Goal: Find specific page/section: Find specific page/section

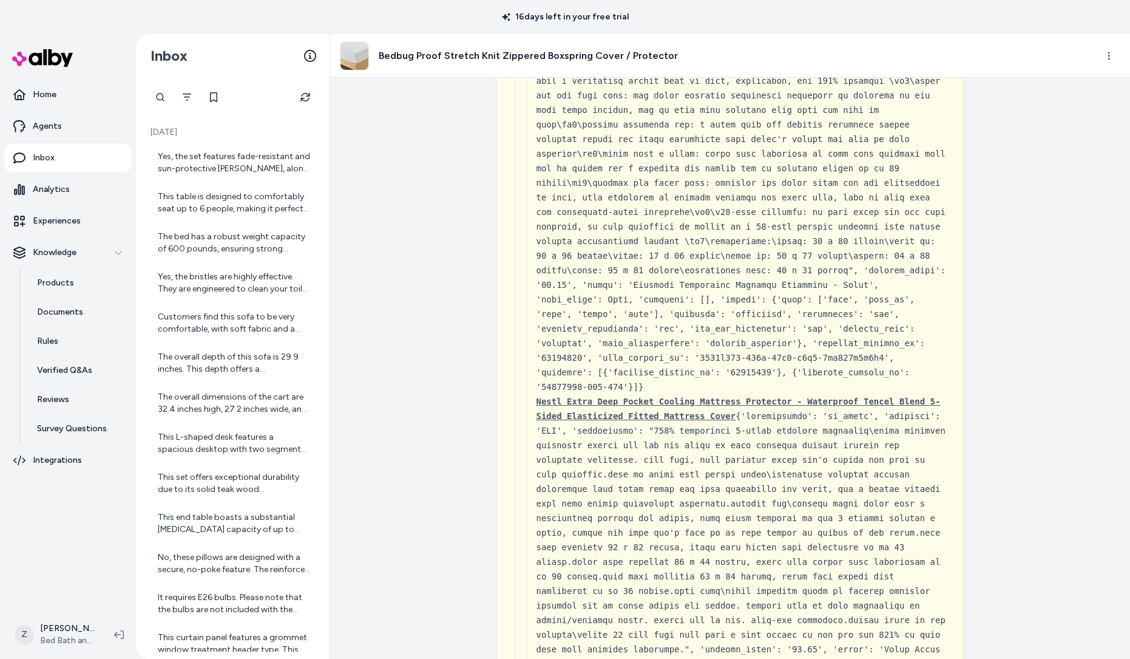
scroll to position [6040, 0]
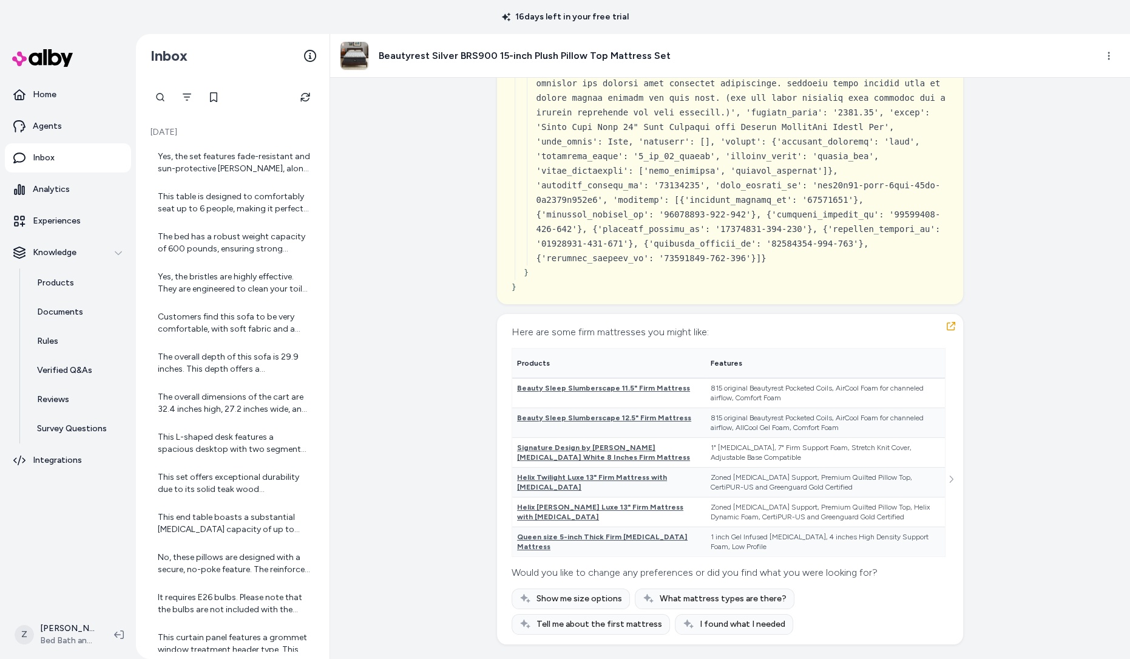
scroll to position [23092, 0]
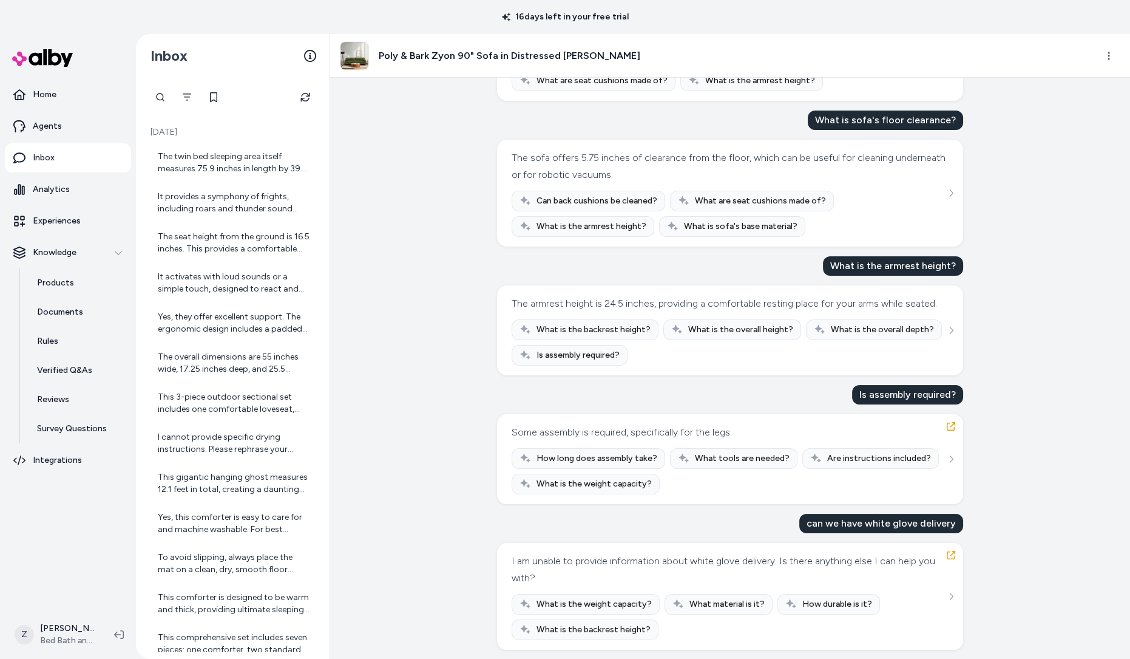
scroll to position [175, 0]
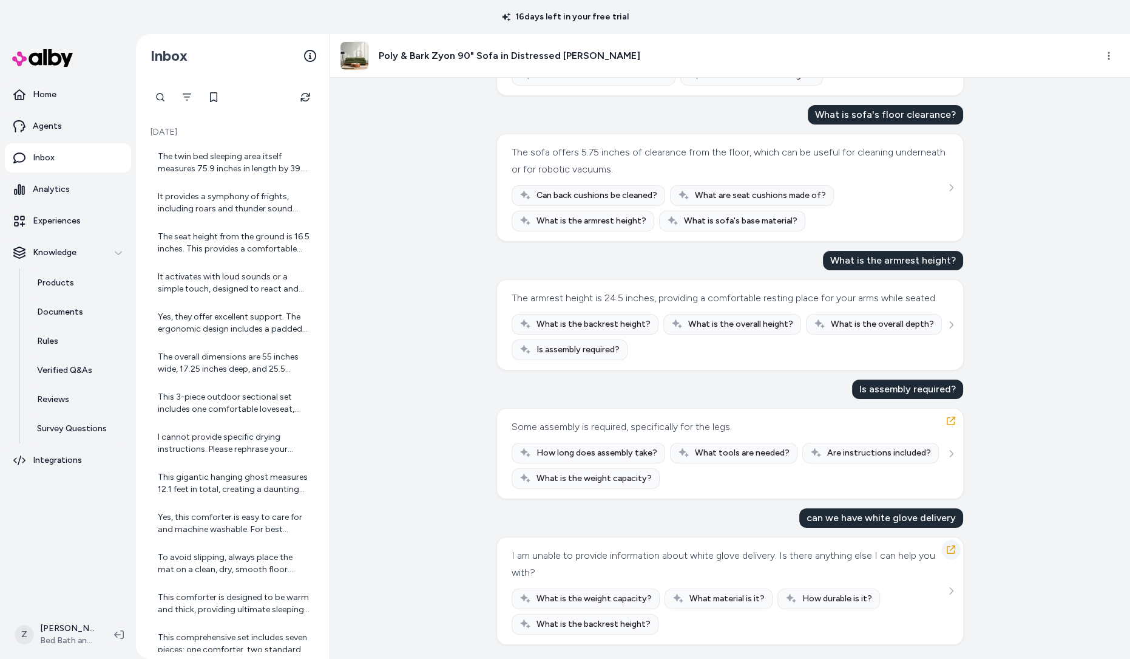
click at [950, 546] on icon "button" at bounding box center [951, 549] width 8 height 8
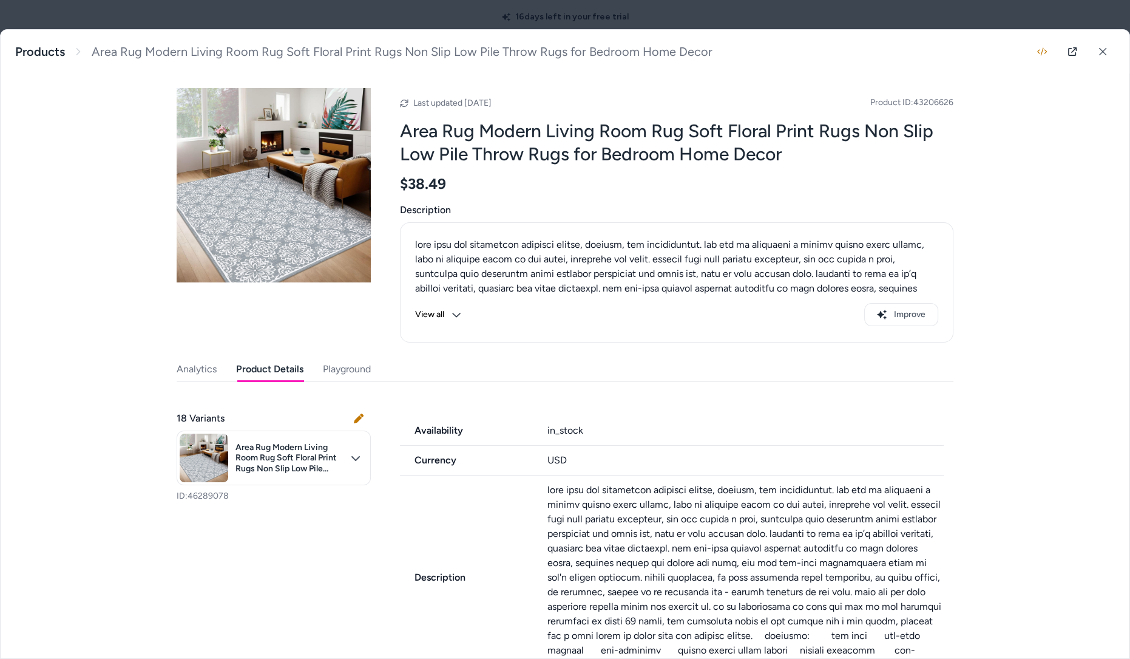
scroll to position [261, 0]
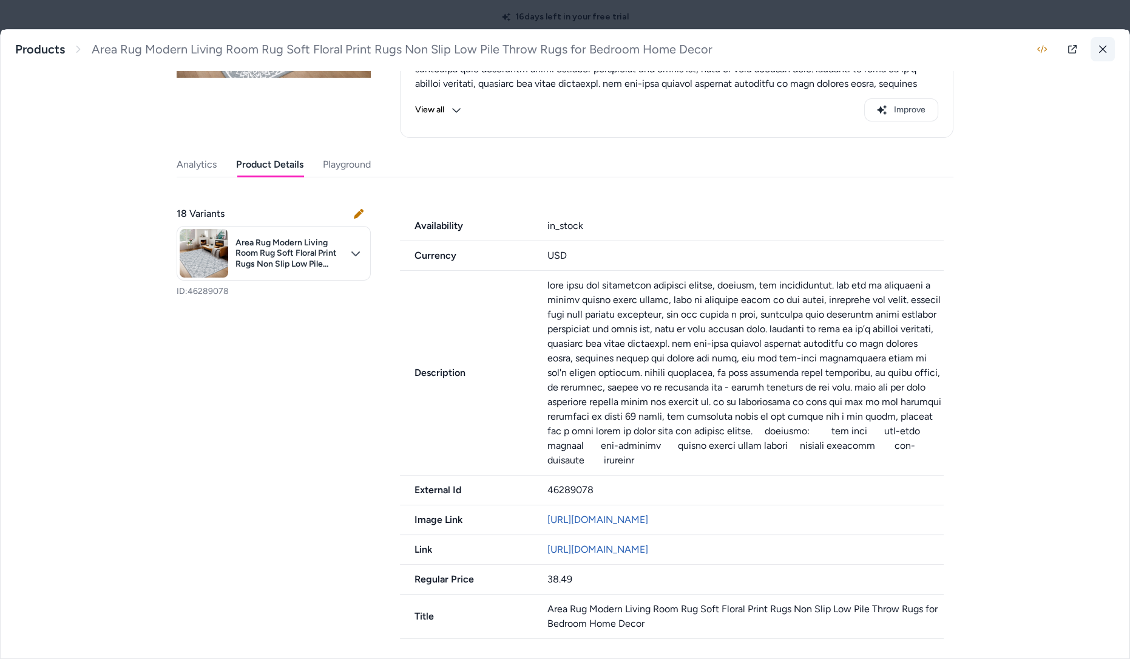
click at [1104, 47] on icon at bounding box center [1103, 49] width 8 height 8
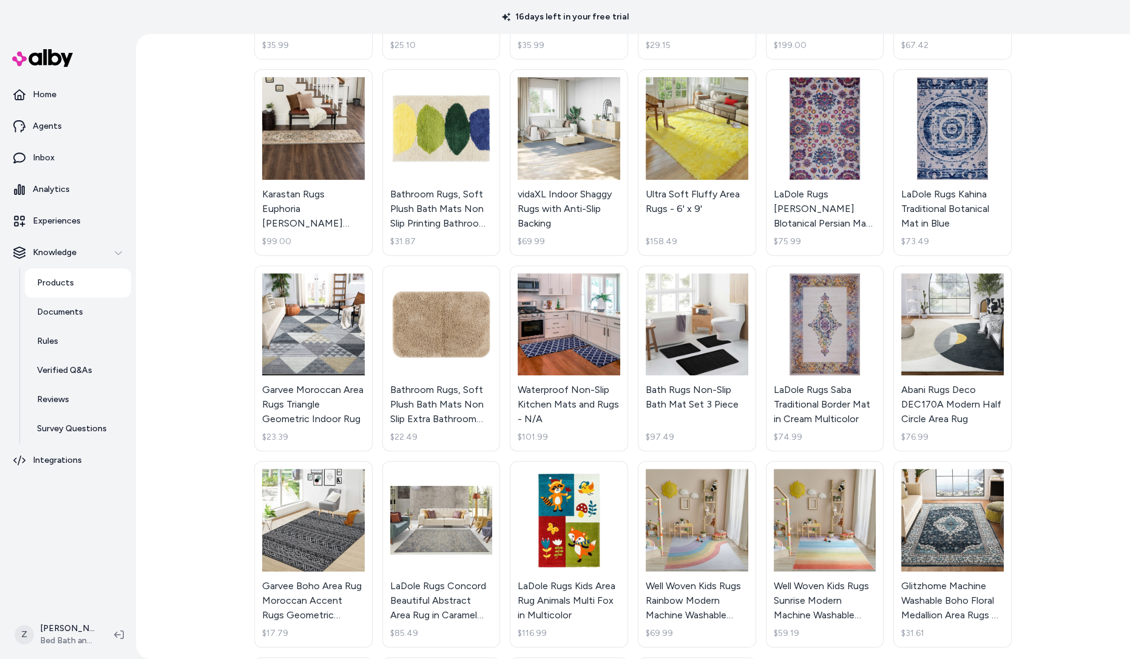
scroll to position [696, 0]
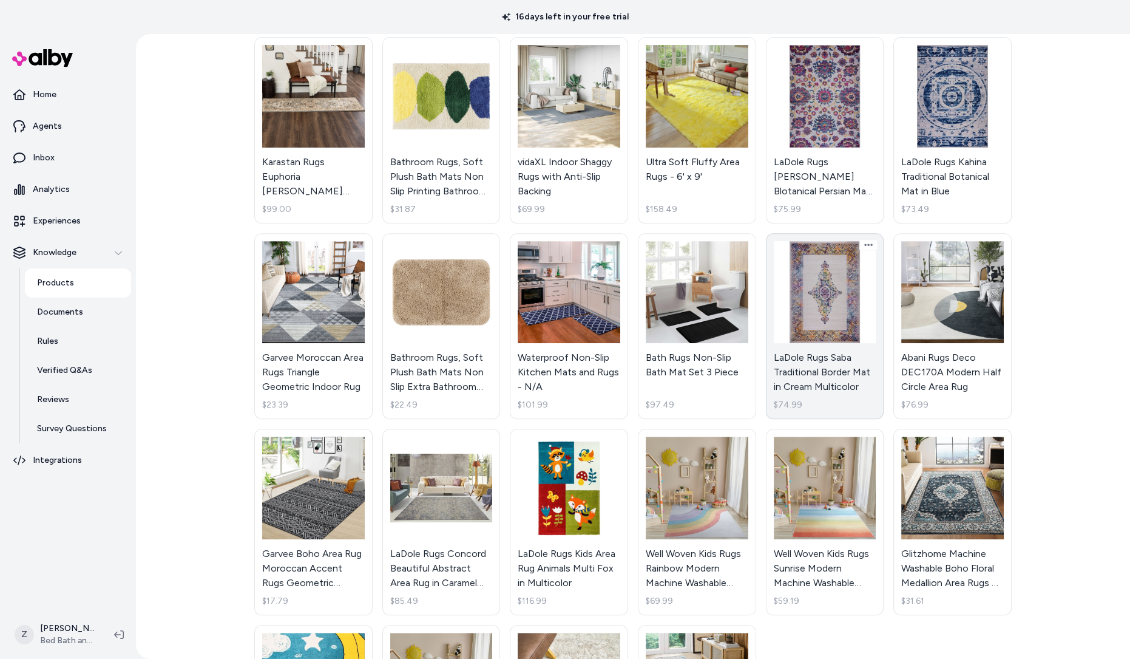
click at [820, 283] on link "LaDole Rugs Saba Traditional Border Mat in Cream Multicolor $74.99" at bounding box center [825, 326] width 118 height 186
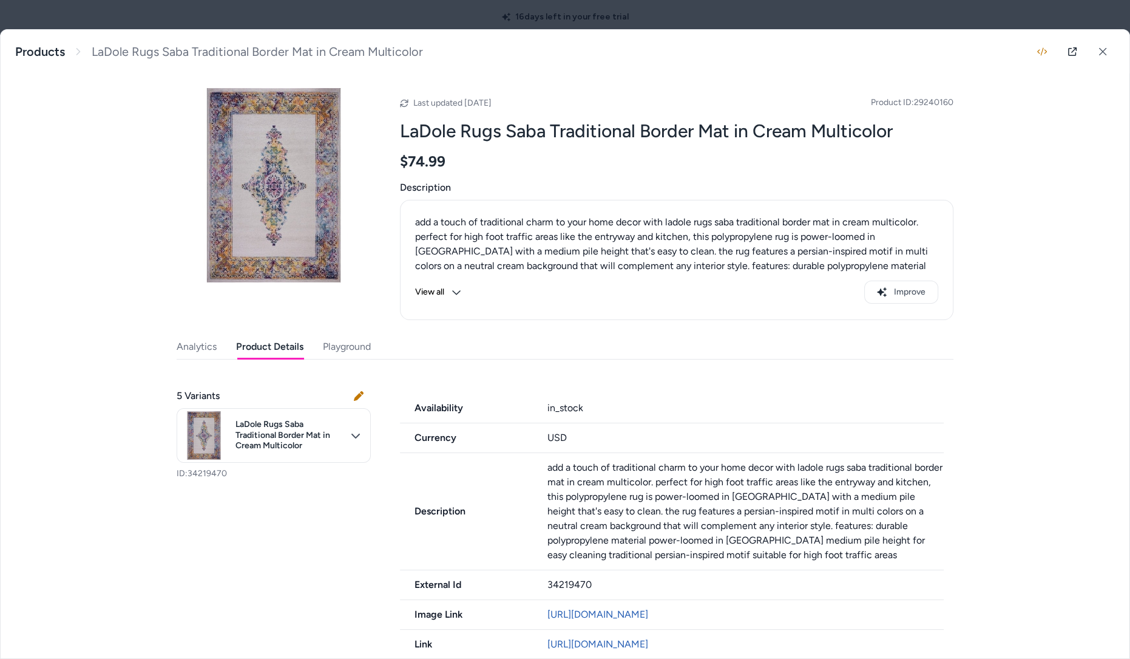
click at [238, 345] on button "Product Details" at bounding box center [269, 347] width 67 height 24
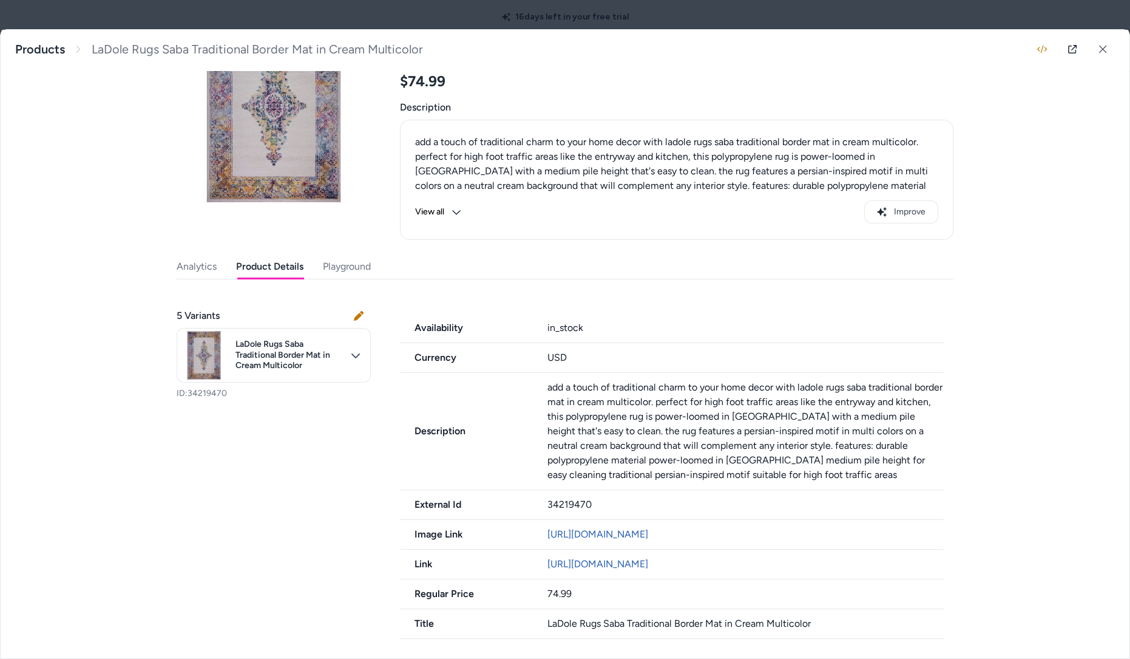
click at [523, 200] on div "View all Improve" at bounding box center [676, 211] width 523 height 23
click at [1100, 48] on icon at bounding box center [1103, 49] width 8 height 8
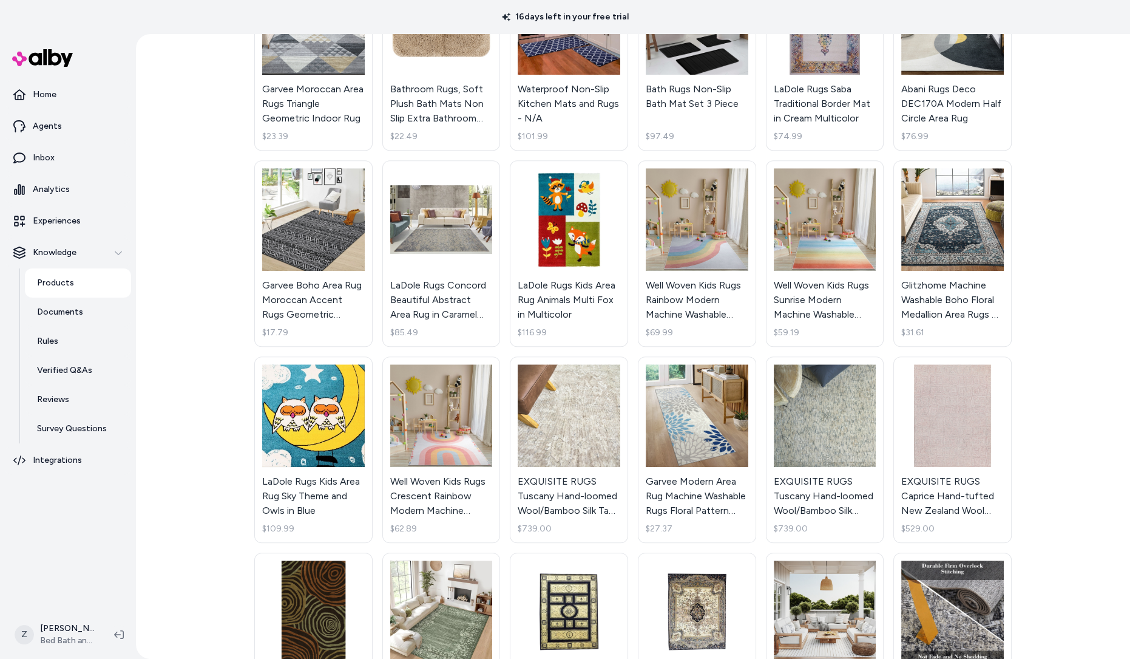
scroll to position [1125, 0]
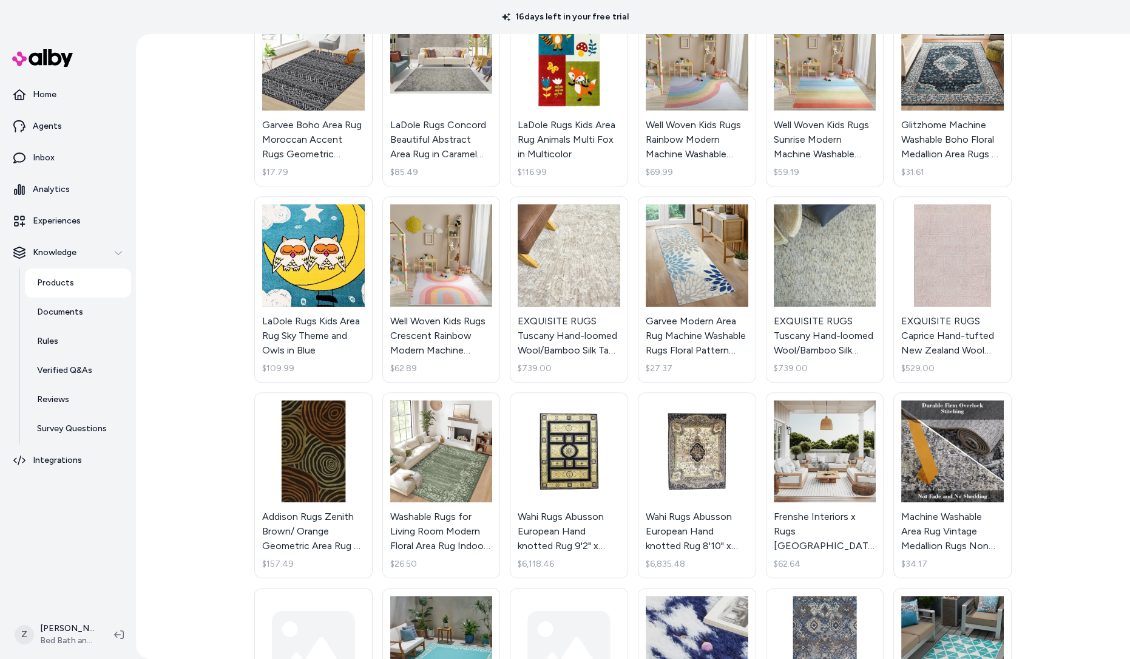
click at [934, 248] on link "EXQUISITE RUGS Caprice Hand-tufted New Zealand Wool Pink/Ivory Area Rug. $529.00" at bounding box center [953, 289] width 118 height 186
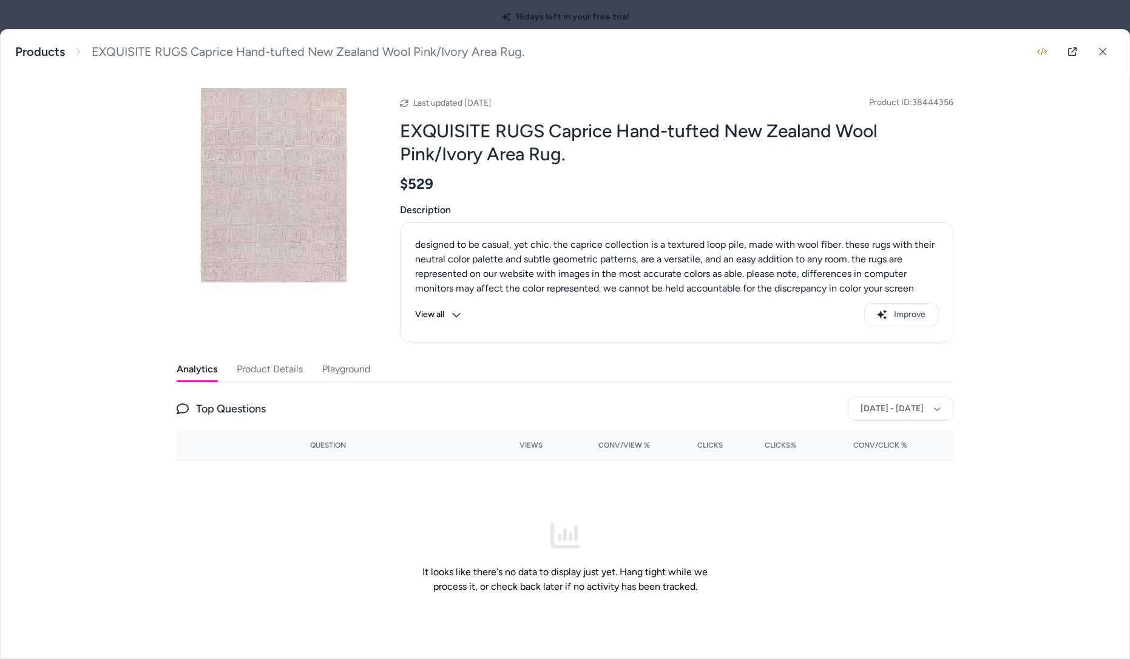
click at [284, 377] on button "Product Details" at bounding box center [270, 369] width 66 height 24
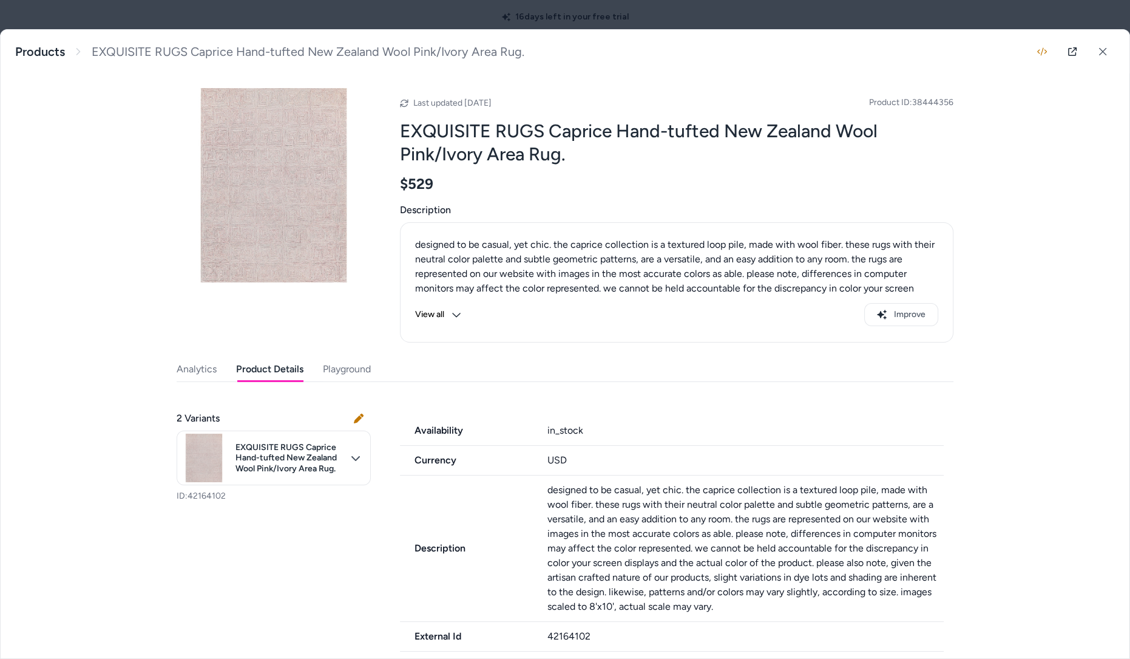
scroll to position [174, 0]
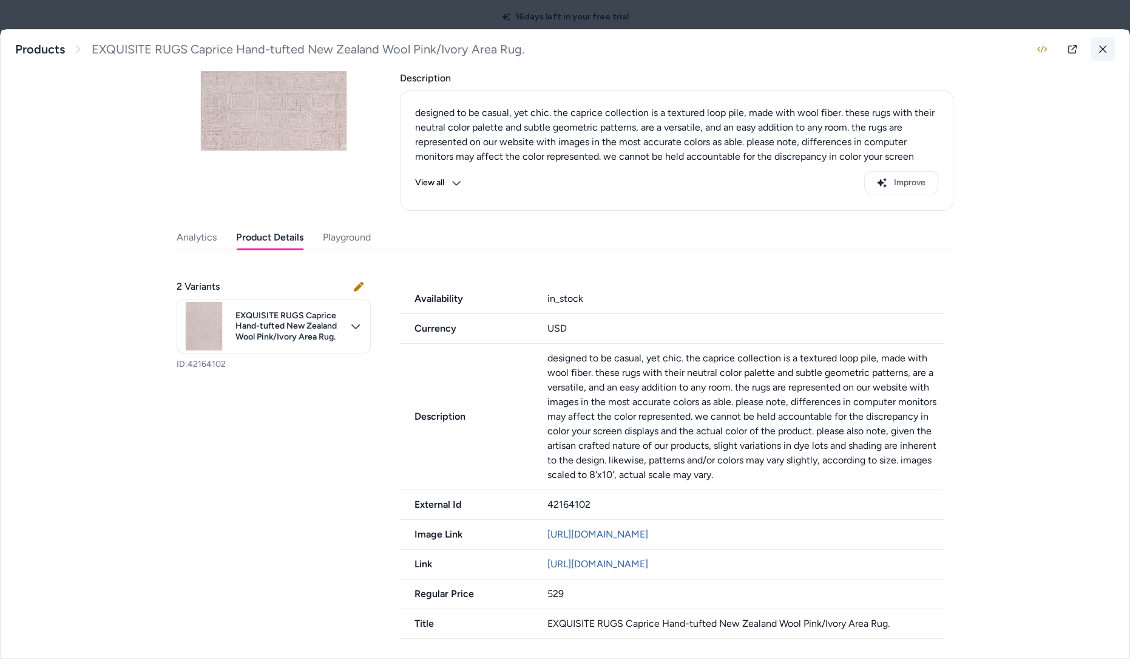
click at [1107, 49] on button at bounding box center [1103, 49] width 24 height 24
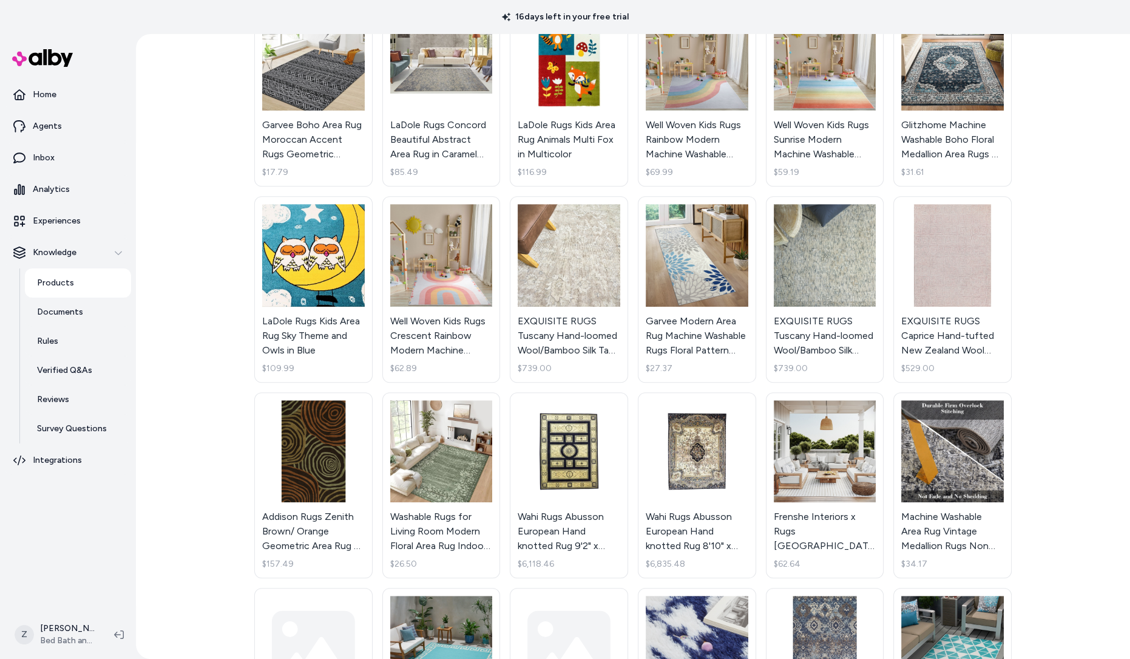
click at [1052, 117] on div "Products Update Mapping Import **** Active Showing search results... Washable S…" at bounding box center [633, 346] width 994 height 625
click at [86, 447] on link "Integrations" at bounding box center [68, 460] width 126 height 29
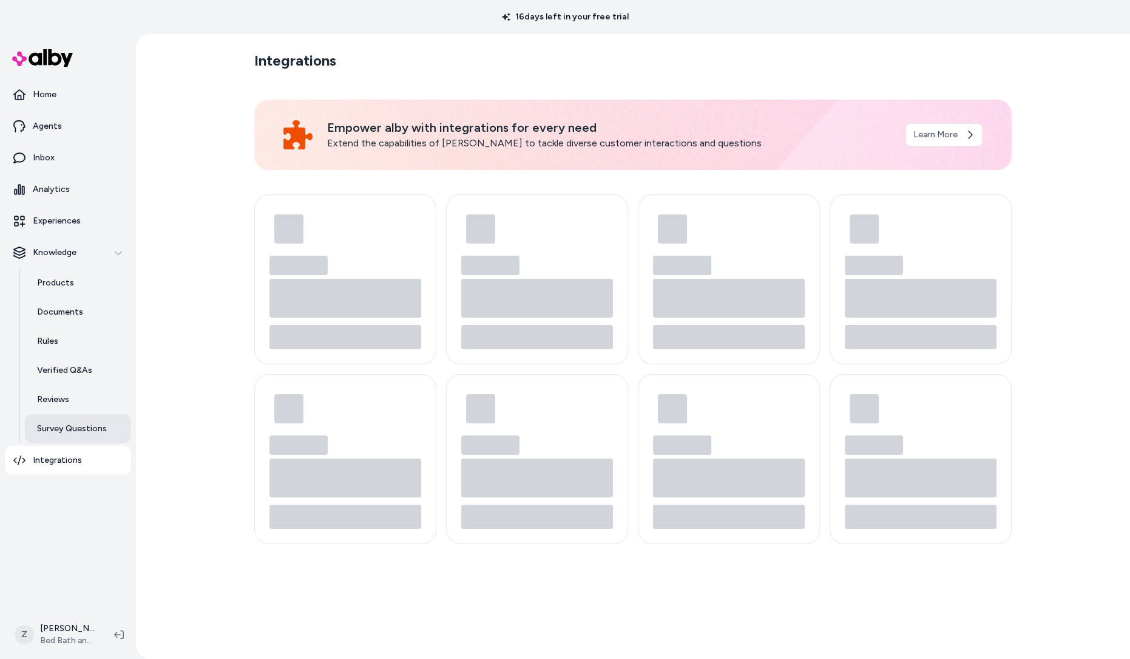
click at [90, 435] on link "Survey Questions" at bounding box center [78, 428] width 106 height 29
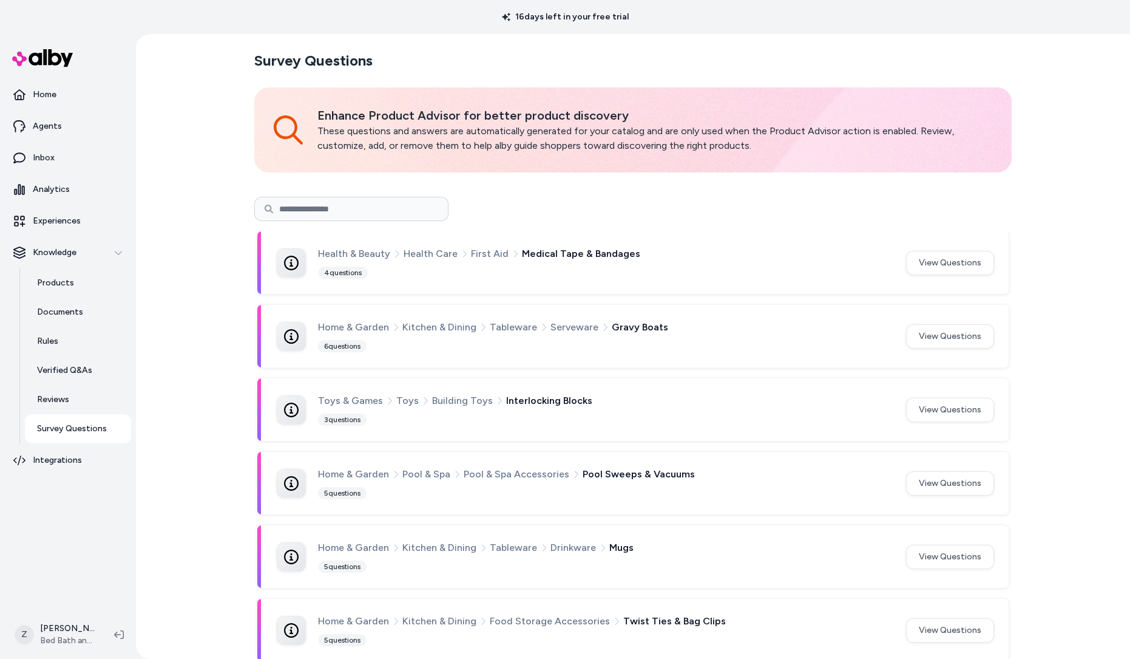
click at [324, 206] on input at bounding box center [351, 209] width 194 height 24
type input "****"
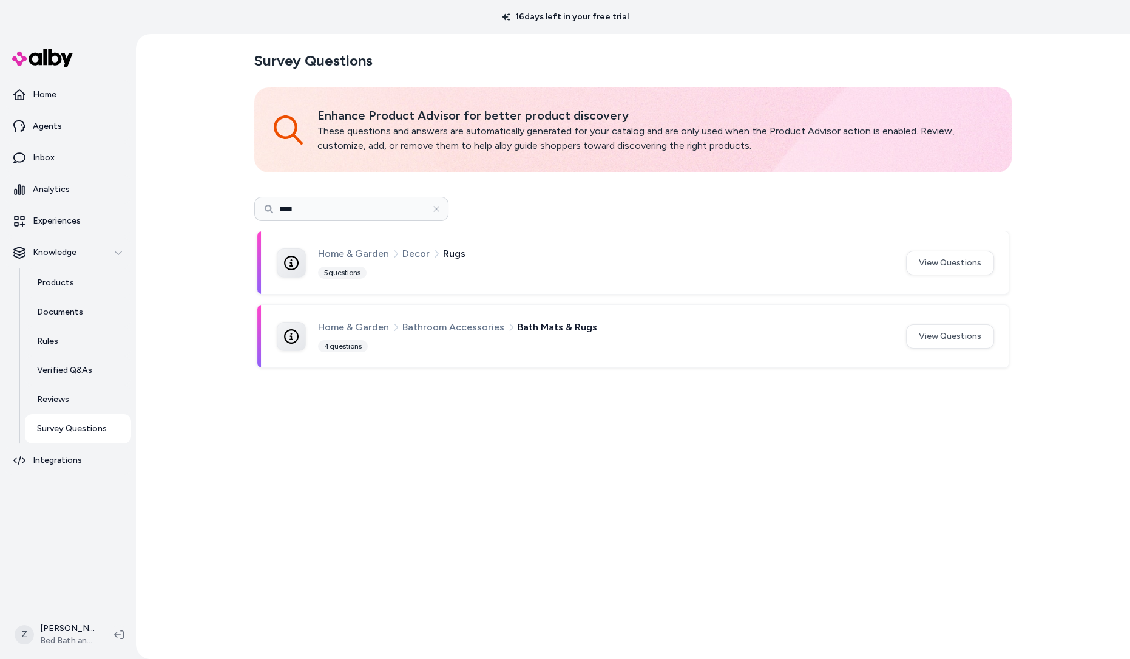
click at [514, 276] on div "Home & Garden Decor Rugs 5 questions" at bounding box center [605, 262] width 574 height 33
click at [944, 267] on button "View Questions" at bounding box center [950, 263] width 88 height 24
click at [956, 342] on button "View Questions" at bounding box center [950, 336] width 88 height 24
click at [537, 621] on div "Survey Questions Enhance Product Advisor for better product discovery These que…" at bounding box center [633, 346] width 777 height 625
click at [81, 283] on link "Products" at bounding box center [78, 282] width 106 height 29
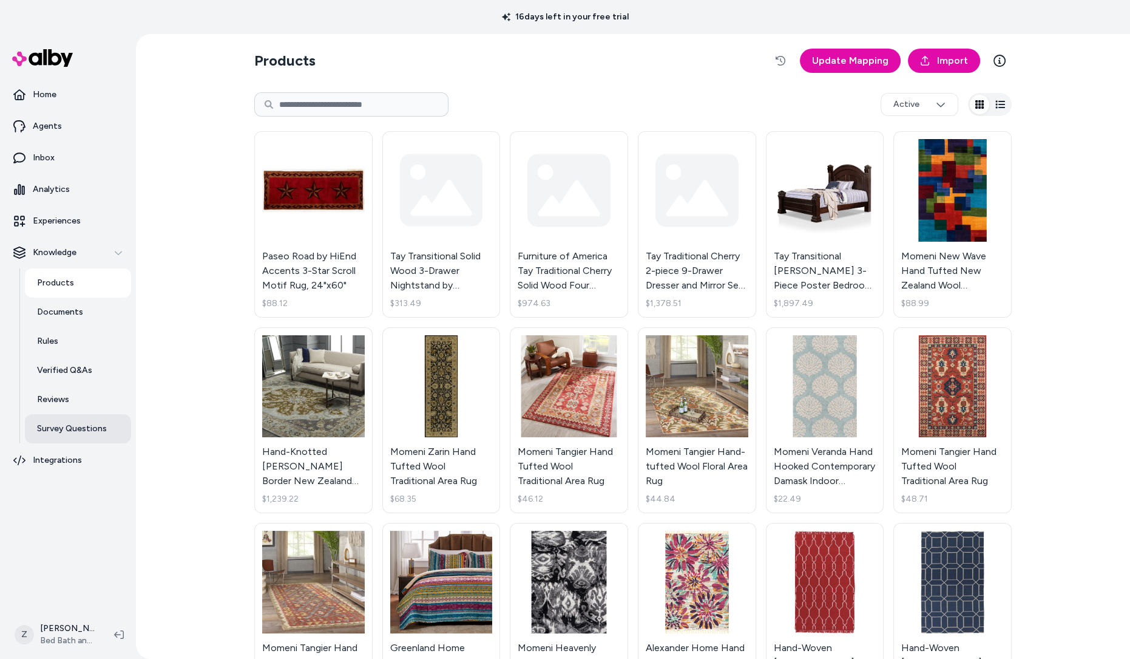
click at [71, 430] on p "Survey Questions" at bounding box center [72, 429] width 70 height 12
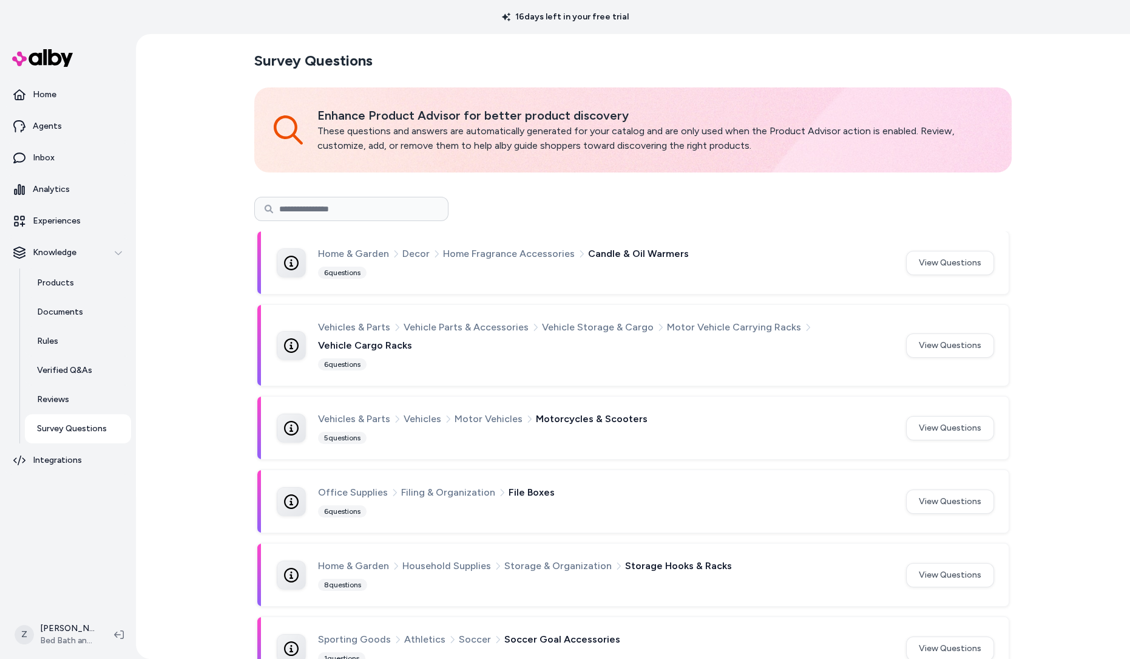
click at [288, 211] on input at bounding box center [351, 209] width 194 height 24
type input "****"
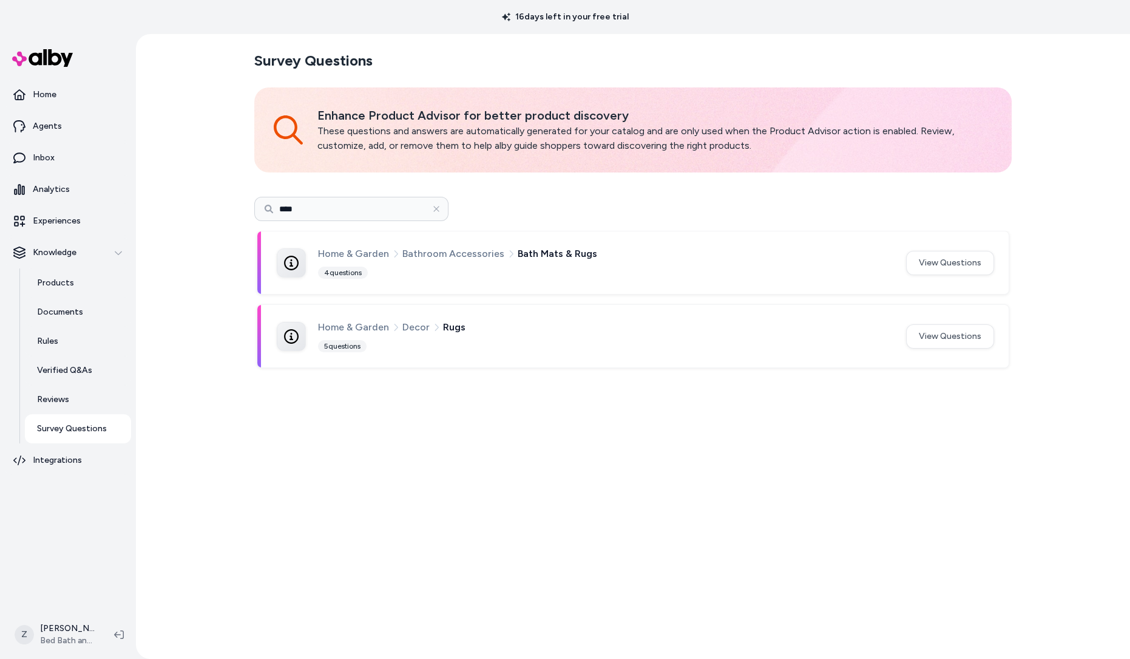
click at [425, 314] on div "Home & Garden Decor Rugs 5 questions View Questions" at bounding box center [633, 336] width 752 height 63
click at [949, 335] on button "View Questions" at bounding box center [950, 336] width 88 height 24
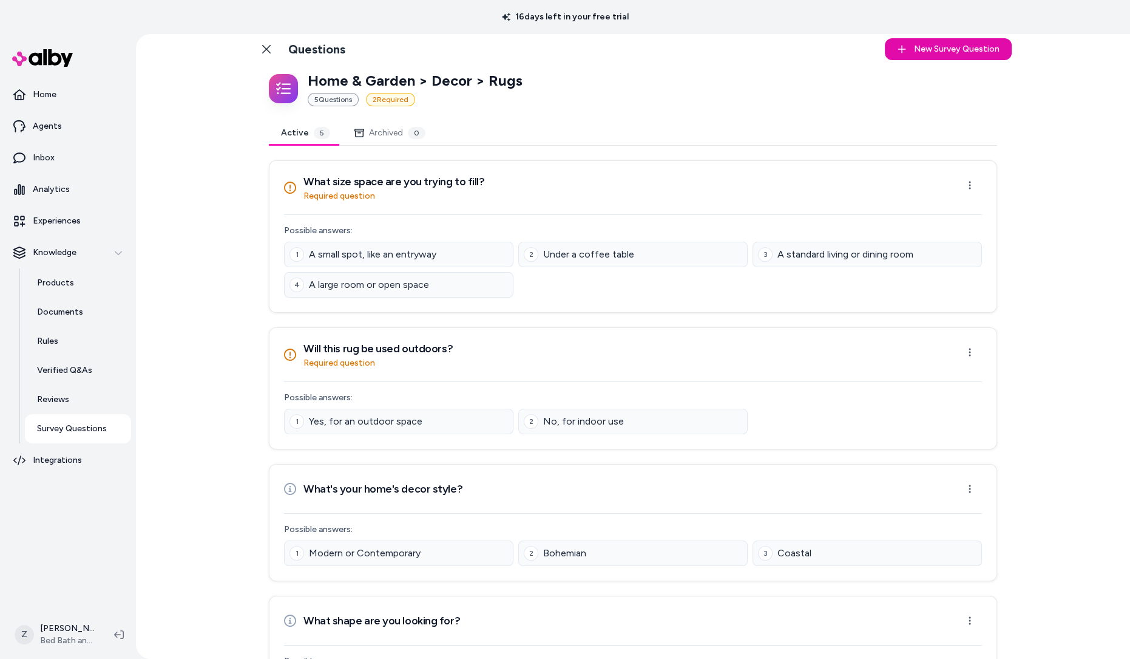
scroll to position [205, 0]
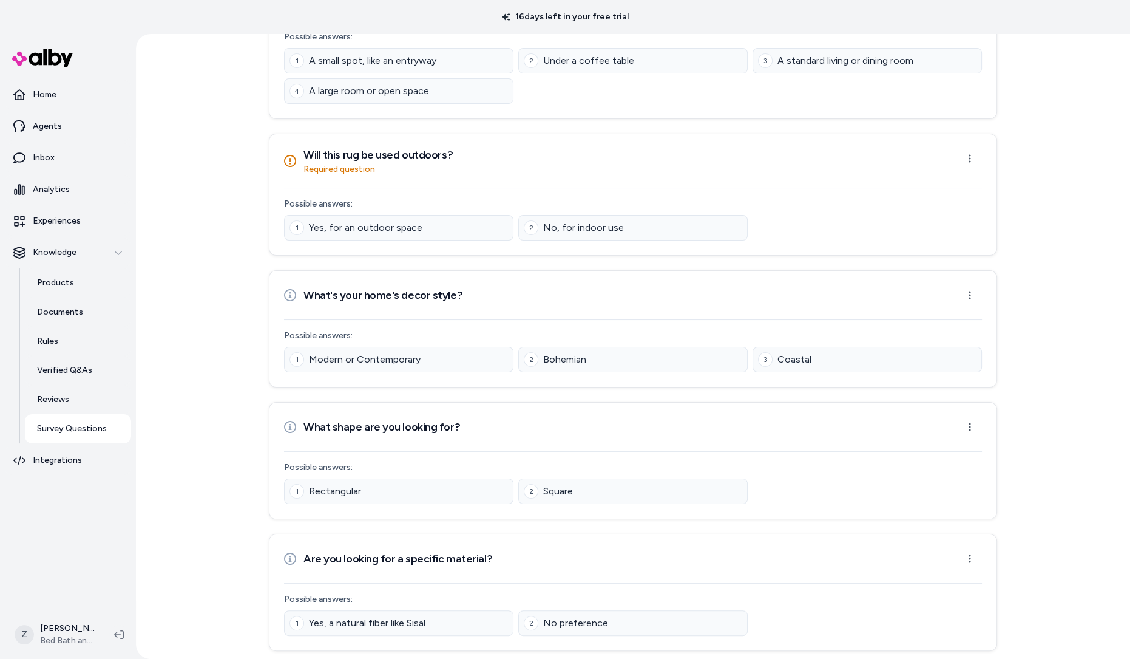
click at [1072, 92] on div "Back to Categories Questions New Survey Question New Home & Garden > Decor > Ru…" at bounding box center [633, 346] width 994 height 625
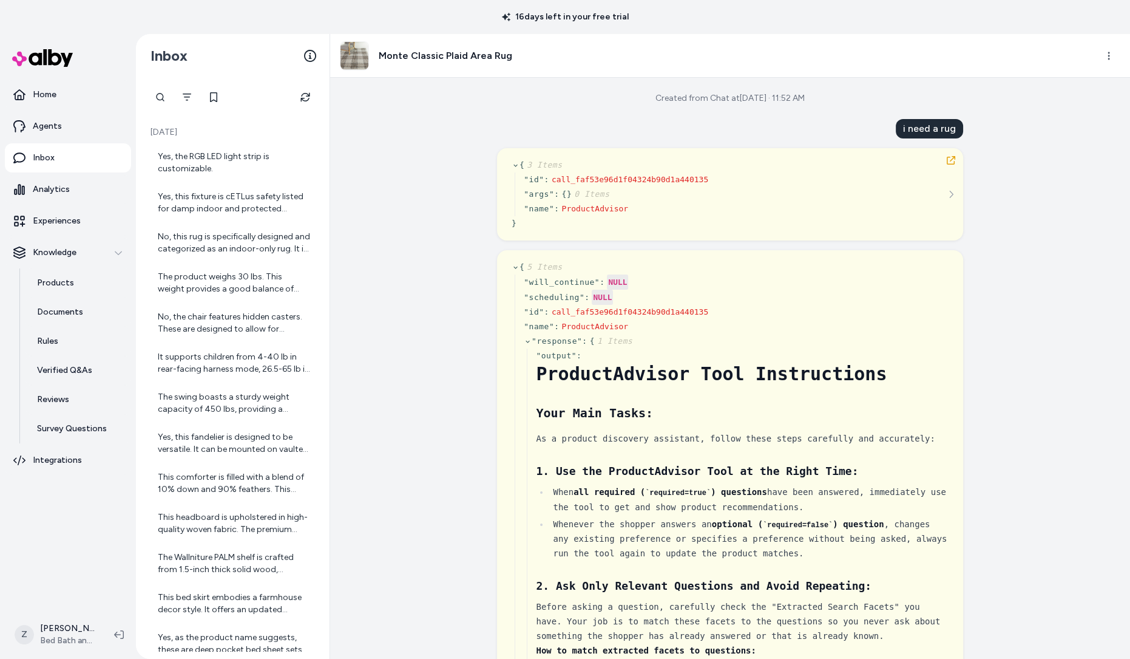
click at [739, 101] on div "Created from Chat at Aug 28, 2025 · 11:52 AM" at bounding box center [730, 98] width 149 height 12
click at [746, 98] on div "Created from Chat at Aug 28, 2025 · 11:52 AM" at bounding box center [730, 98] width 149 height 12
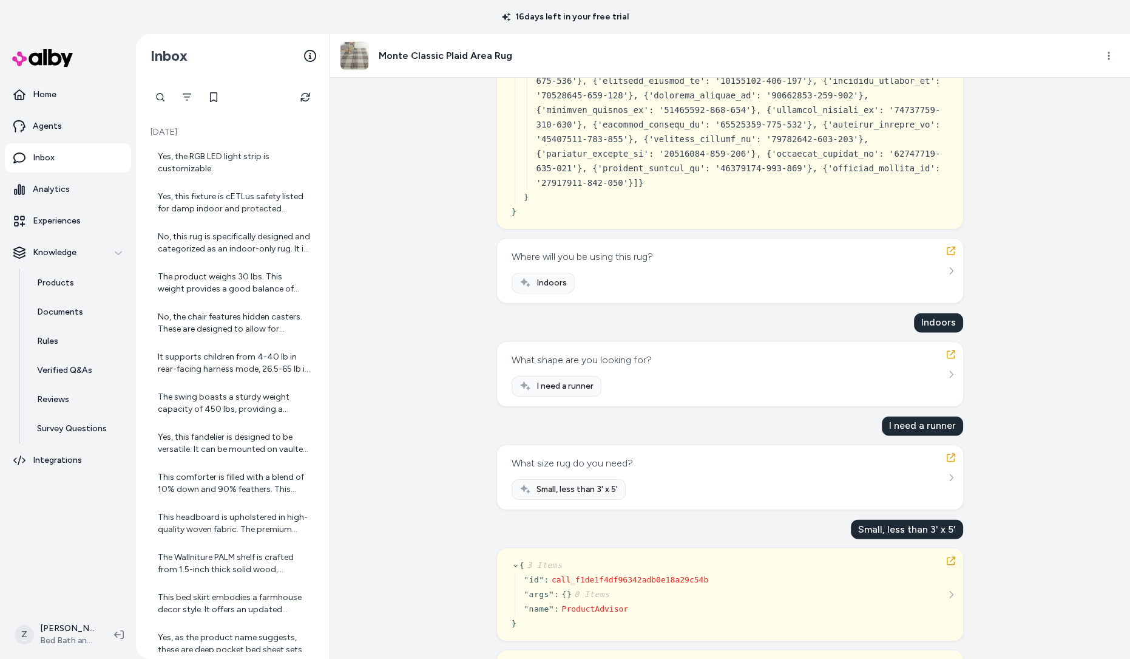
scroll to position [8936, 0]
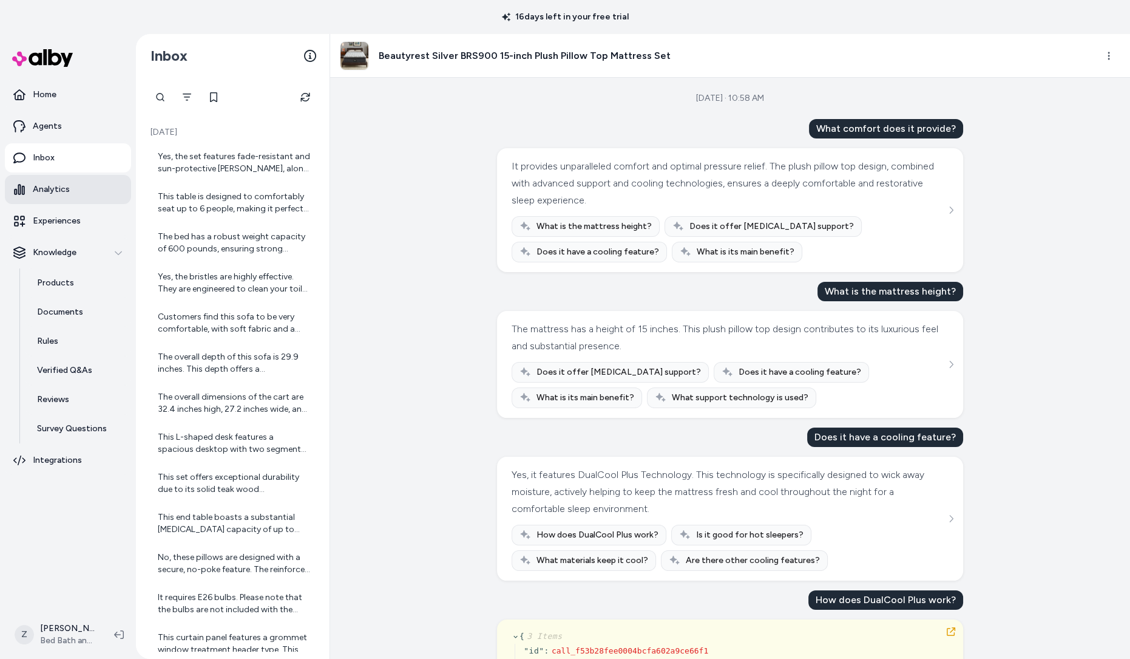
scroll to position [23092, 0]
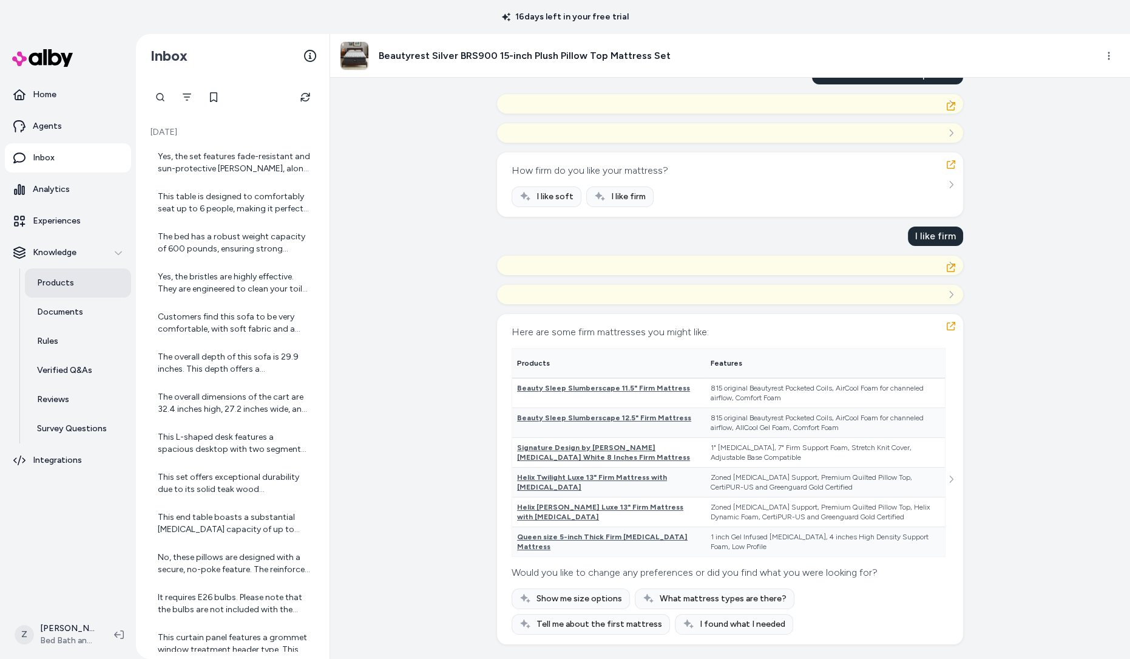
click at [67, 281] on p "Products" at bounding box center [55, 283] width 37 height 12
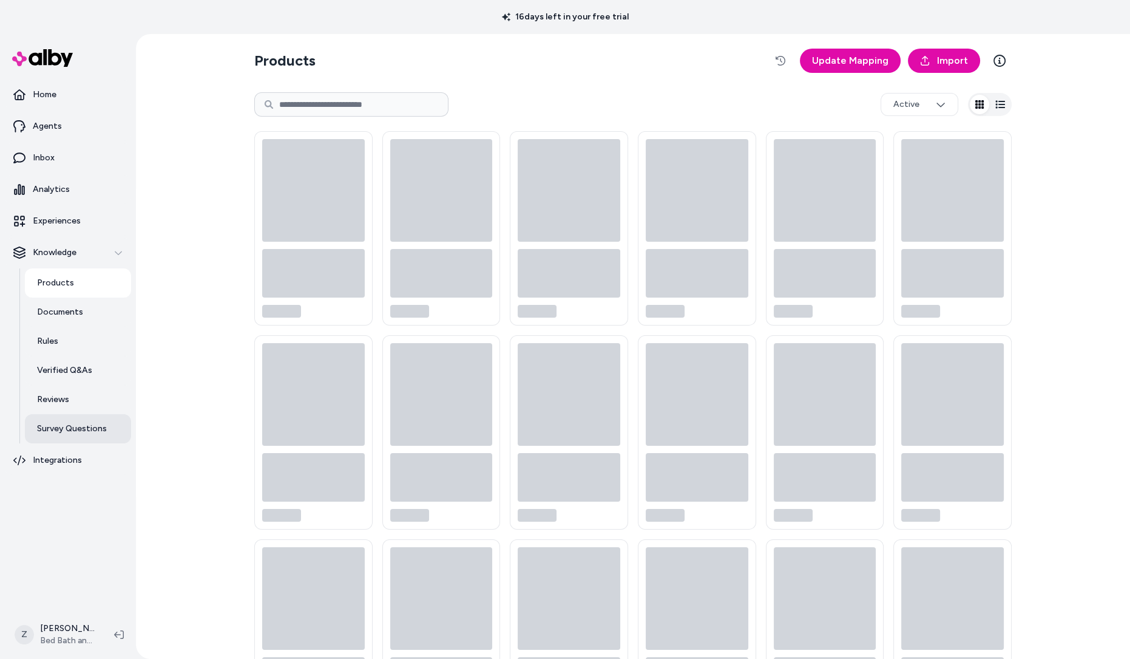
click at [55, 426] on p "Survey Questions" at bounding box center [72, 429] width 70 height 12
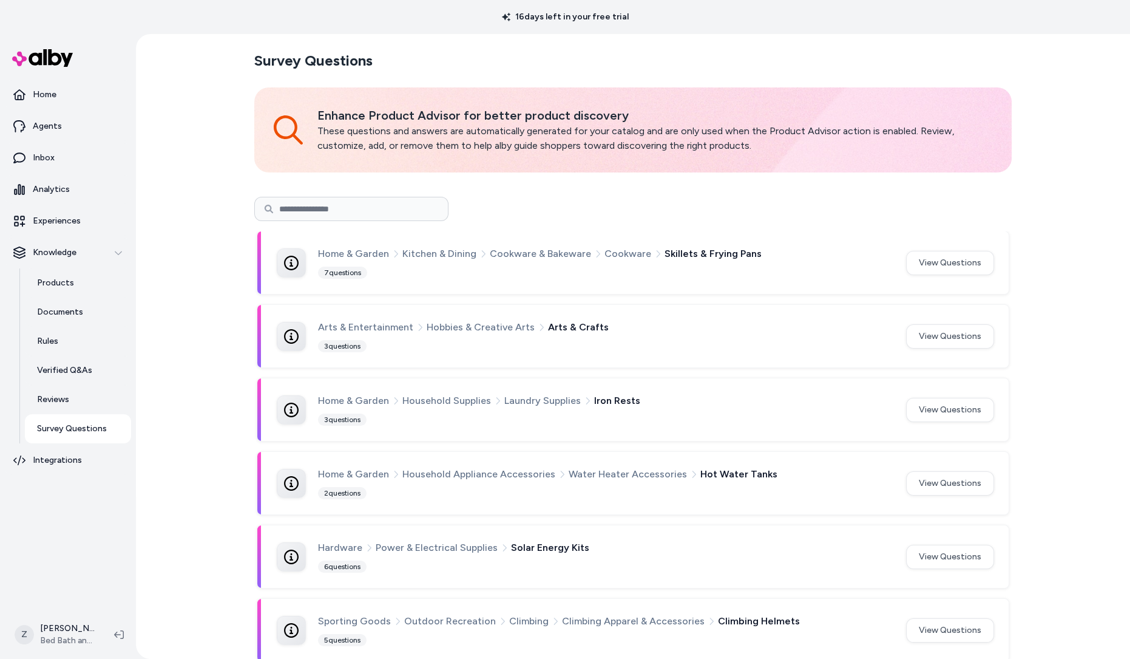
click at [329, 211] on input at bounding box center [351, 209] width 194 height 24
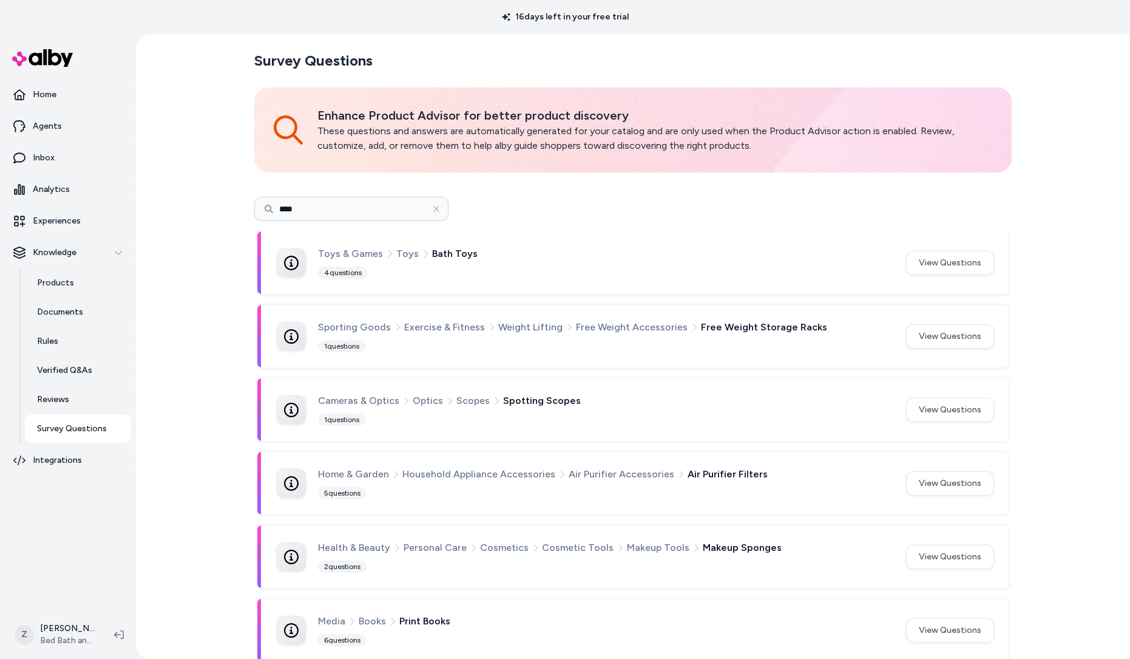
type input "****"
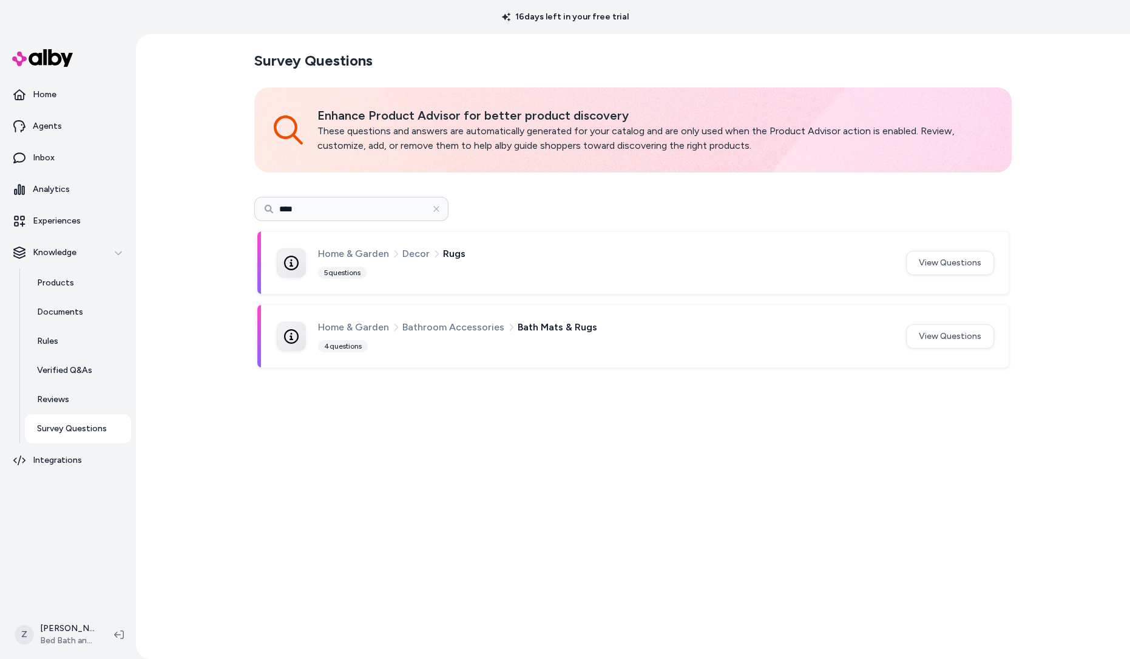
click at [408, 267] on div "Home & Garden Decor Rugs 5 questions" at bounding box center [605, 262] width 574 height 33
click at [957, 257] on button "View Questions" at bounding box center [950, 263] width 88 height 24
